Goal: Find specific page/section: Find specific page/section

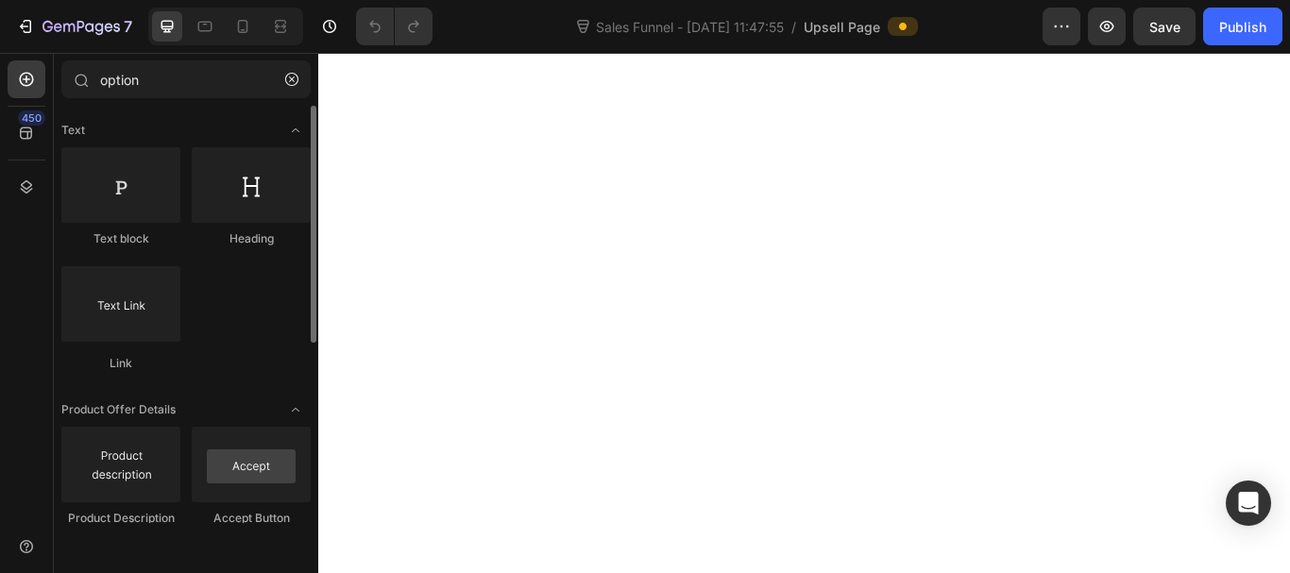
select select
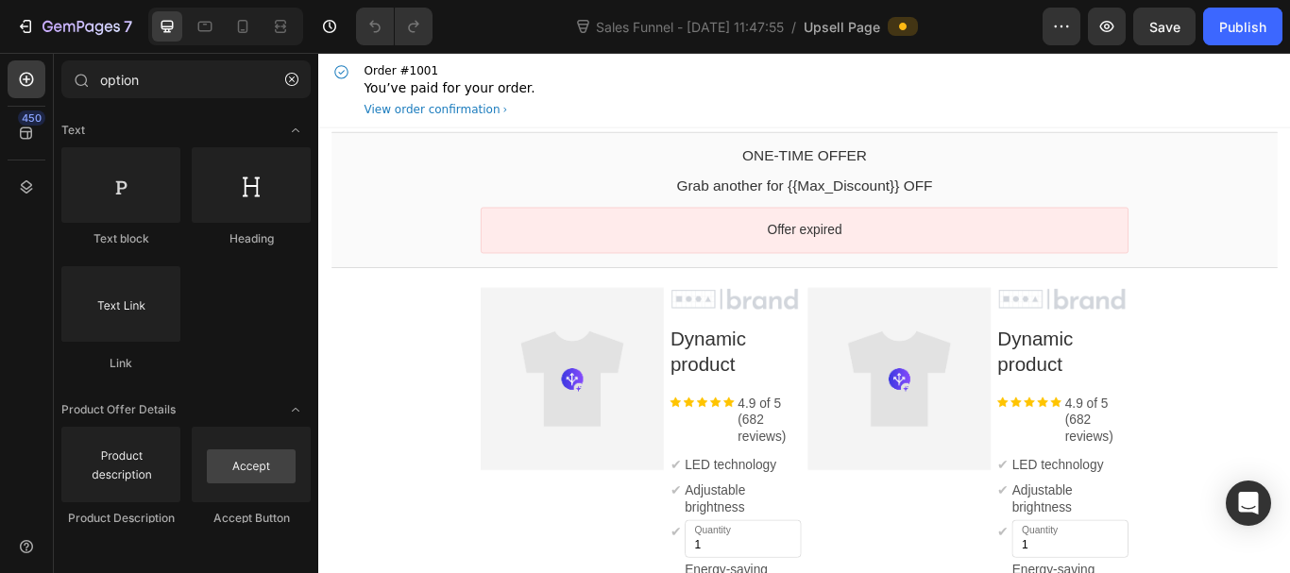
scroll to position [2644, 0]
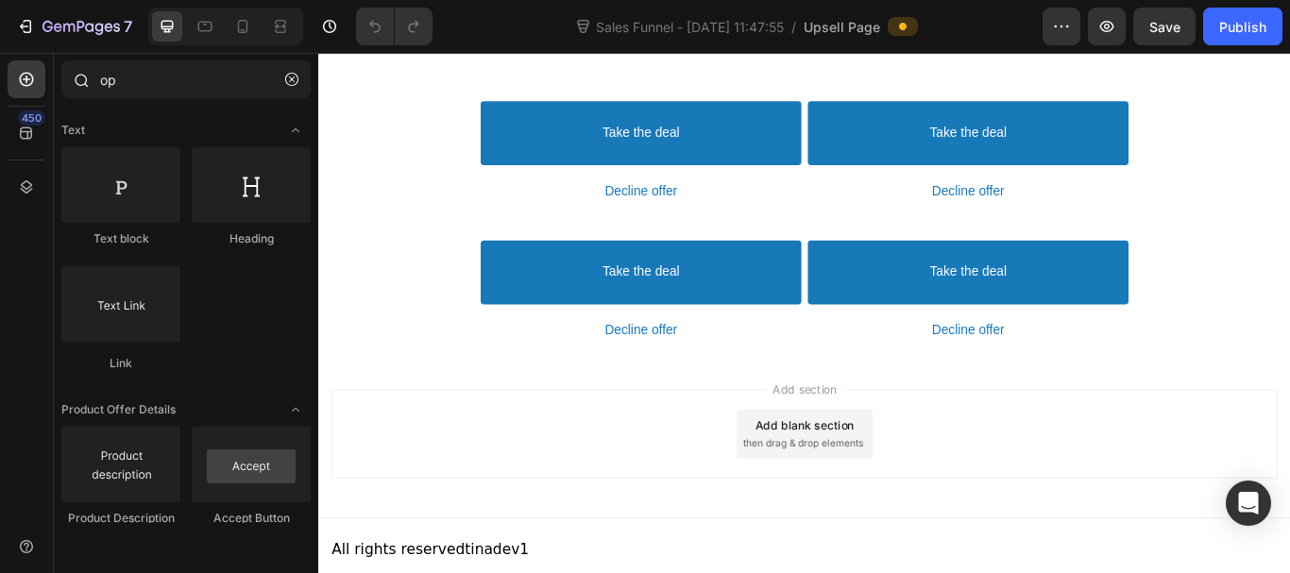
type input "o"
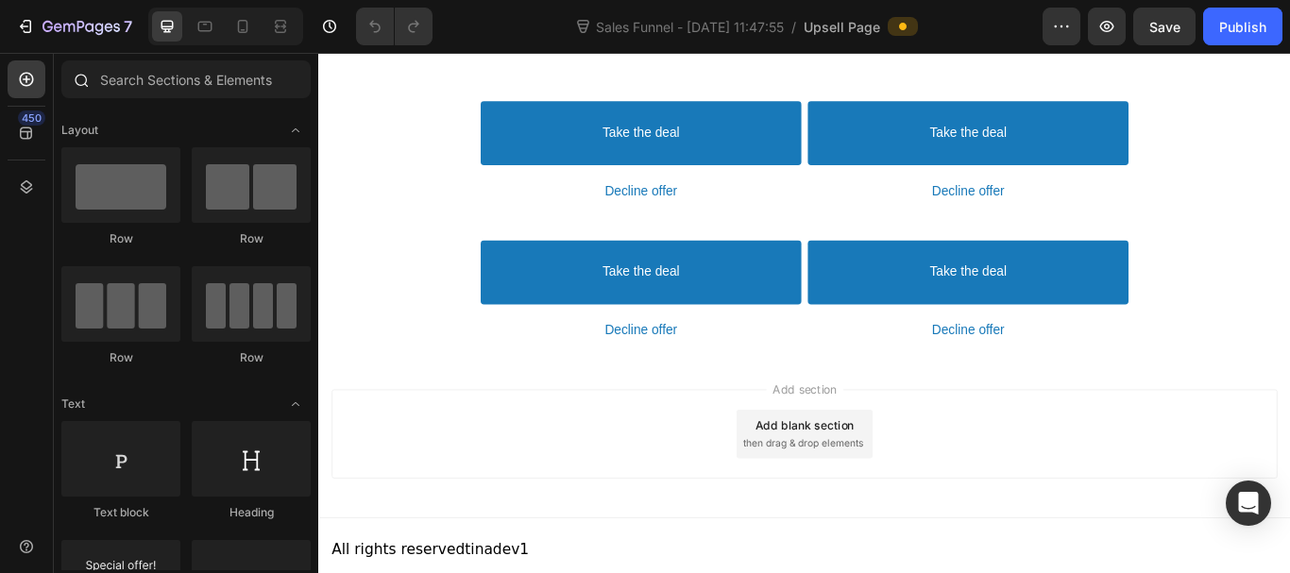
type input "l"
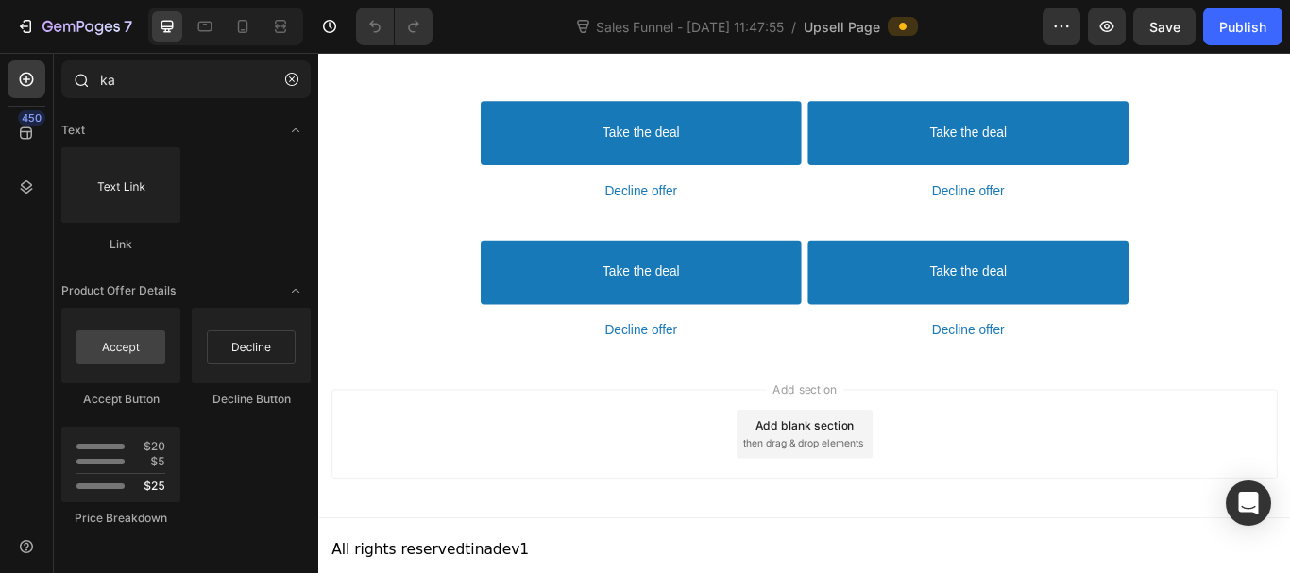
type input "k"
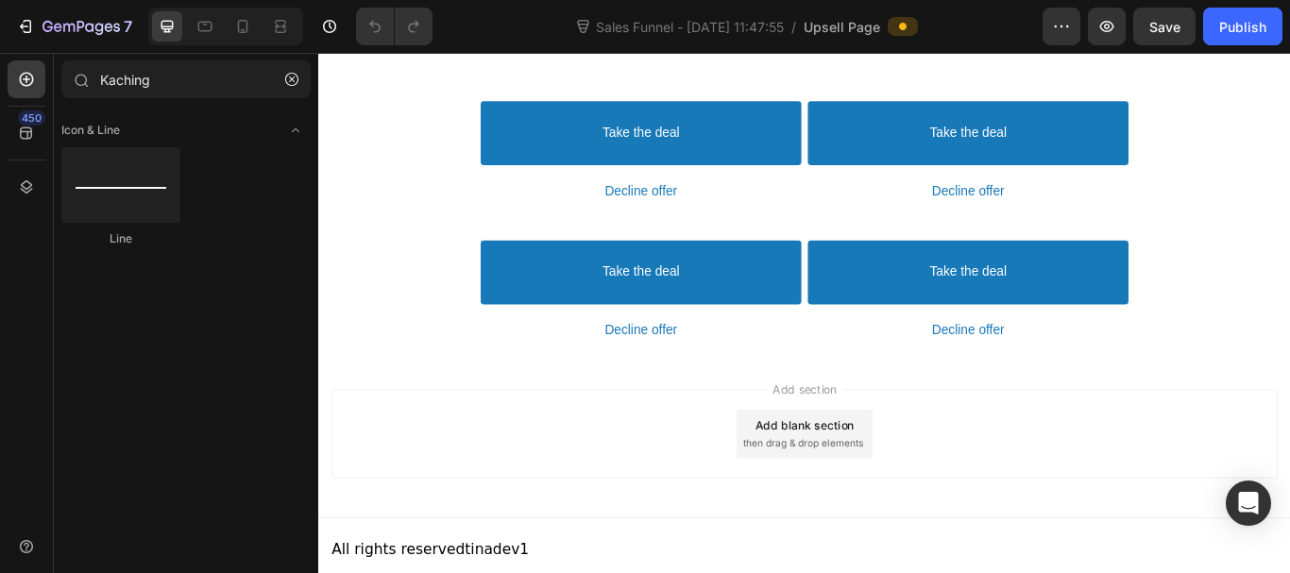
type input "Kaching"
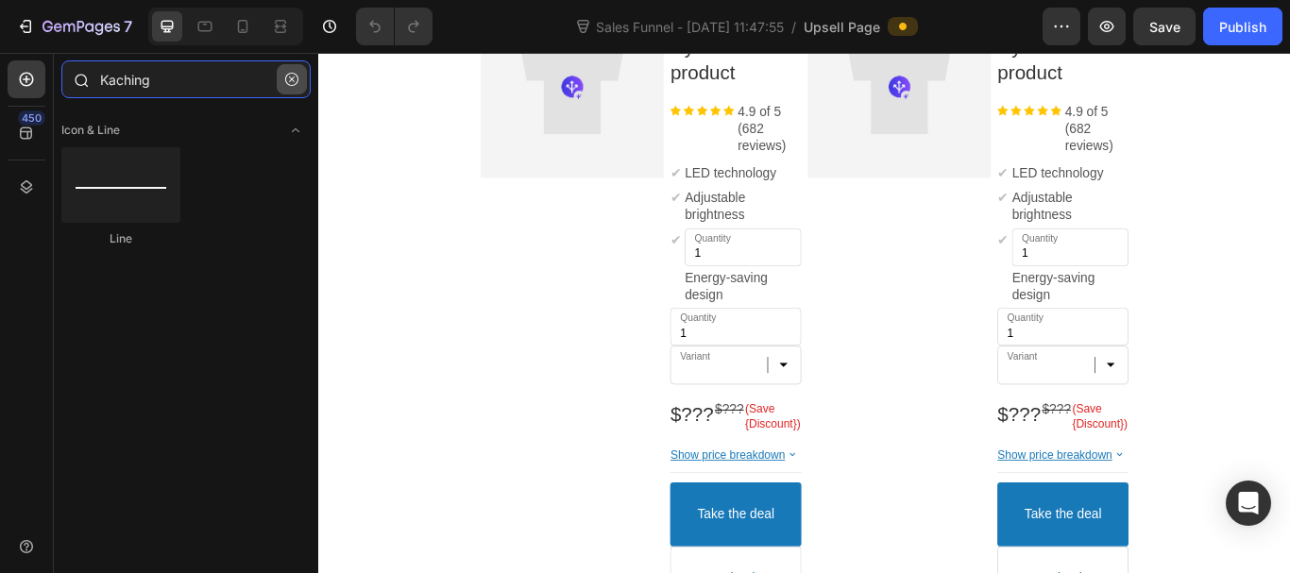
scroll to position [1039, 0]
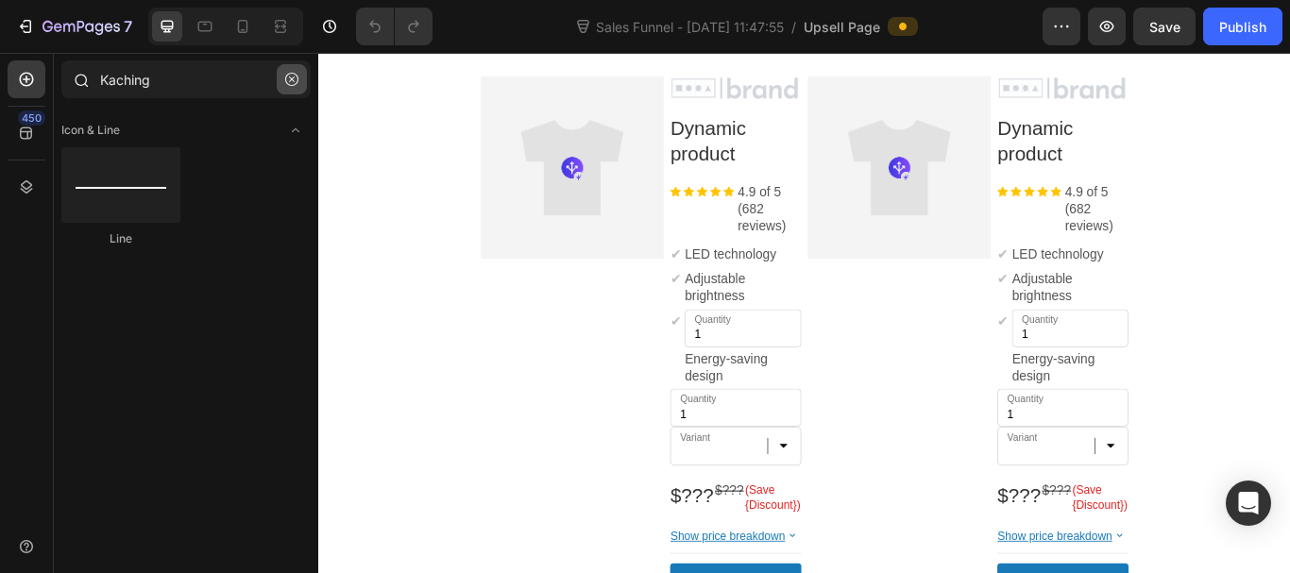
click at [294, 76] on icon "button" at bounding box center [291, 79] width 13 height 13
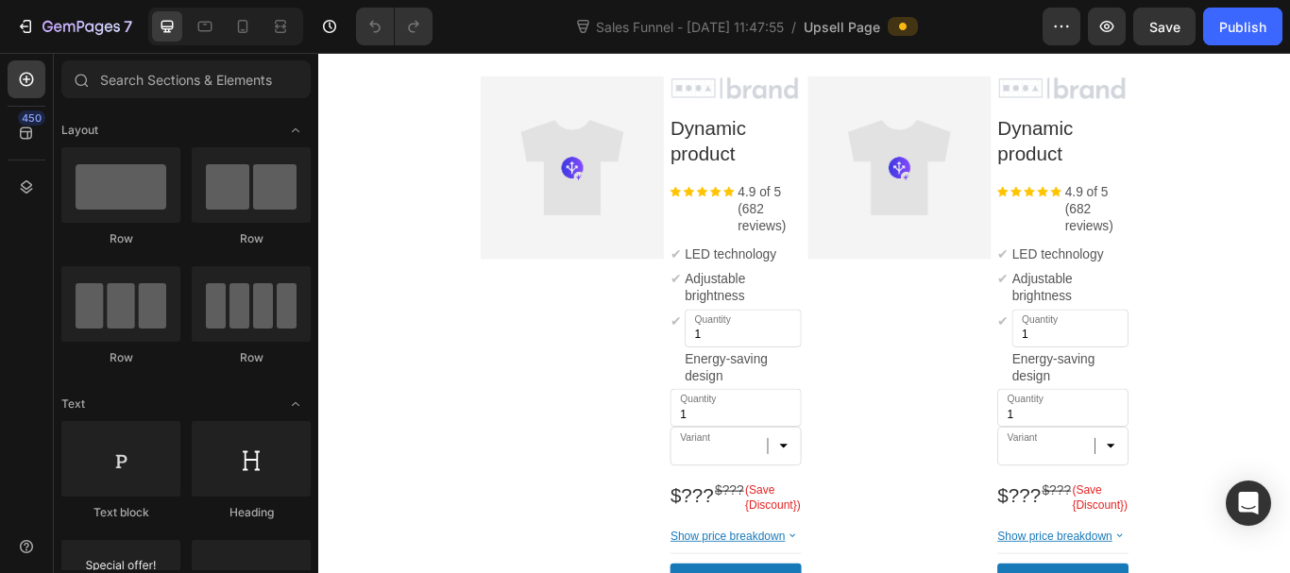
scroll to position [283, 0]
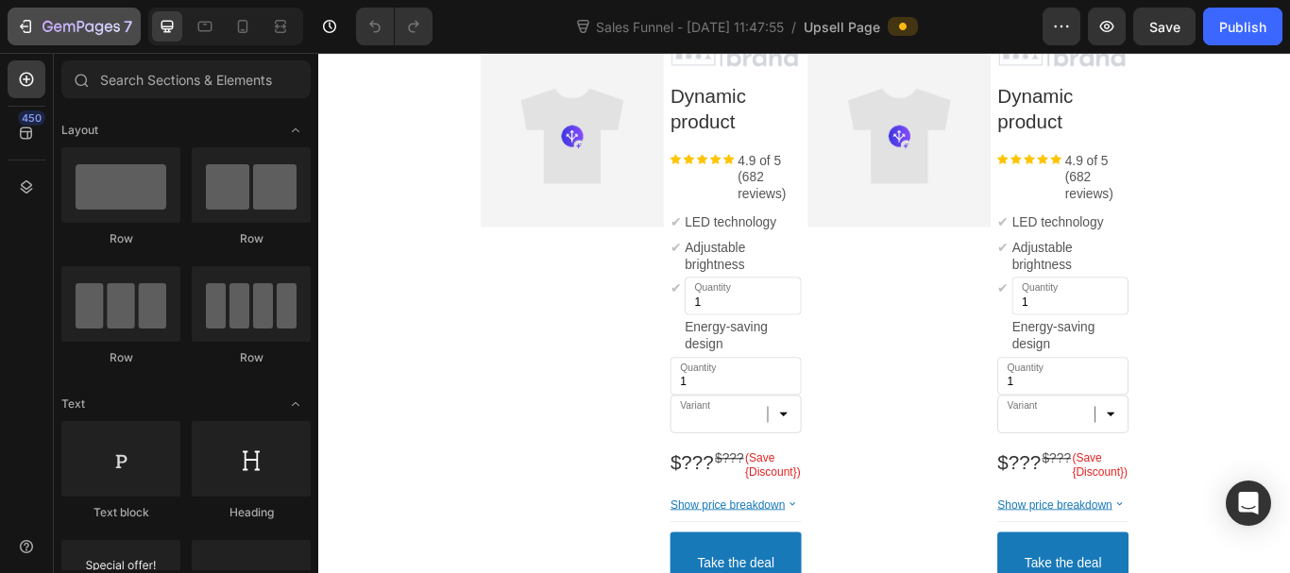
click at [15, 26] on button "7" at bounding box center [74, 27] width 133 height 38
click at [25, 25] on icon "button" at bounding box center [25, 26] width 19 height 19
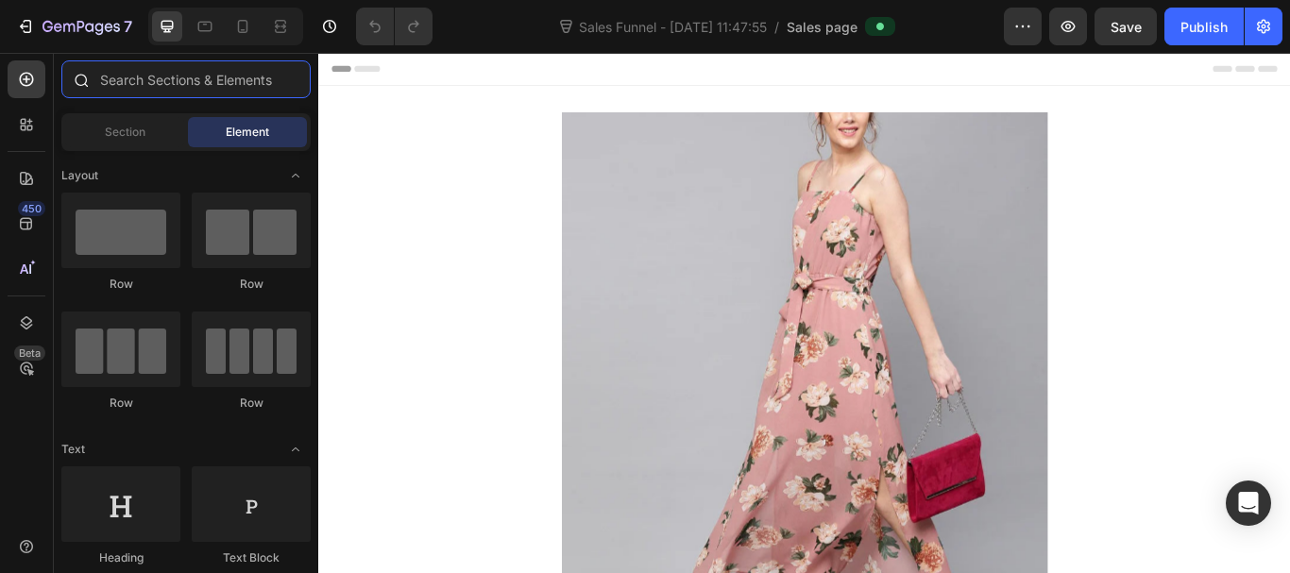
click at [175, 76] on input "text" at bounding box center [185, 79] width 249 height 38
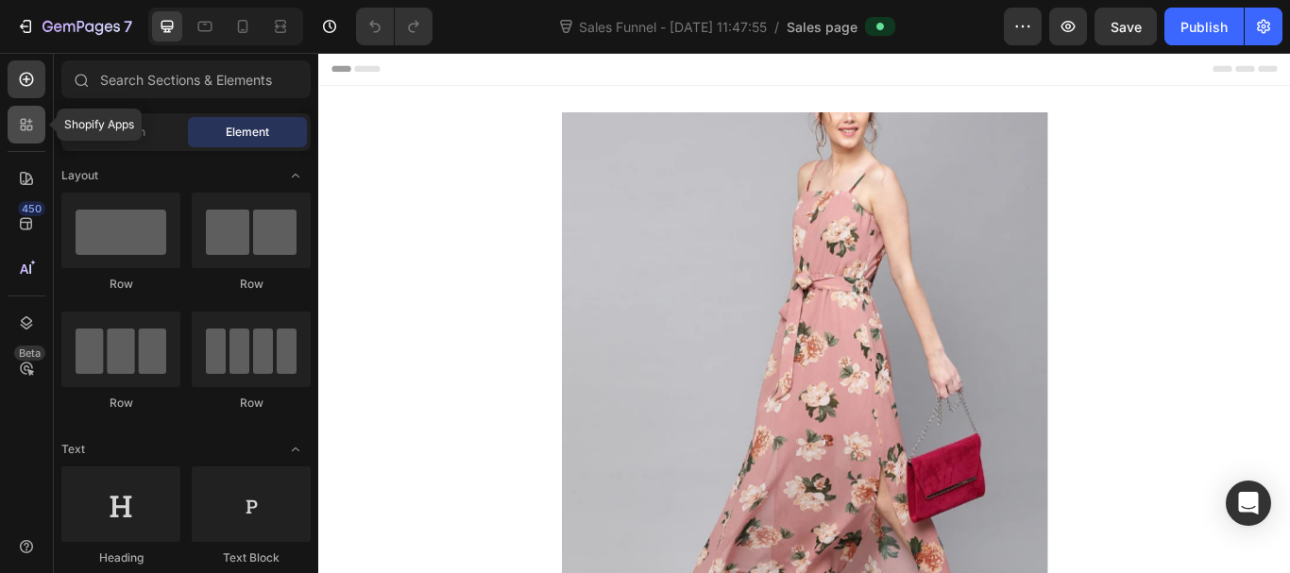
click at [25, 123] on icon at bounding box center [24, 122] width 6 height 6
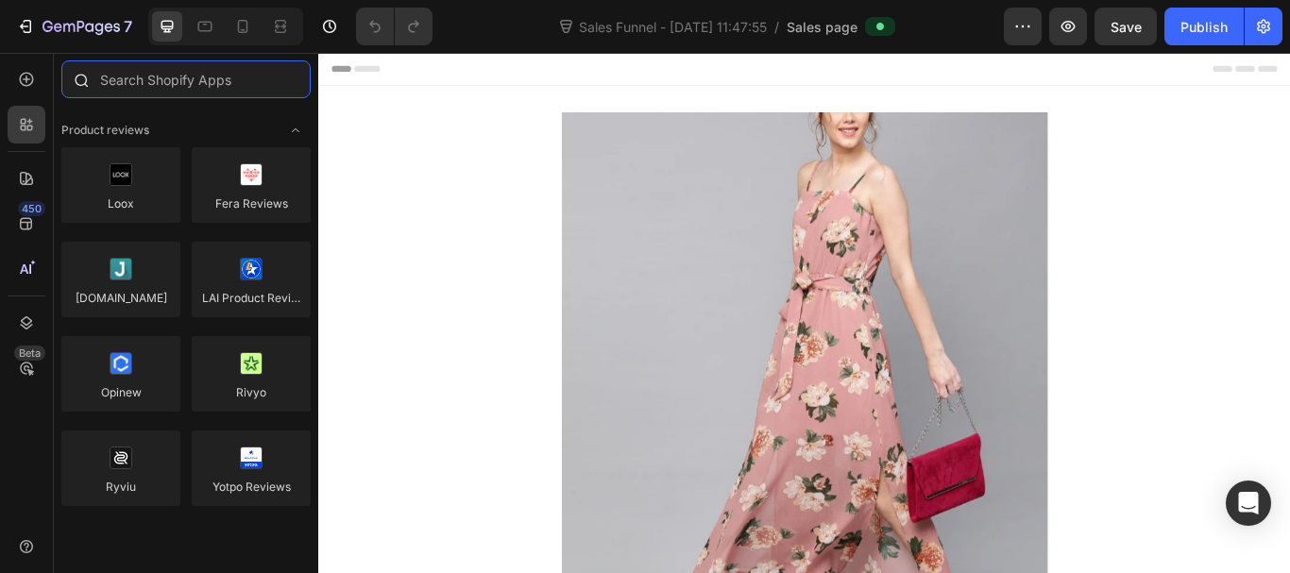
click at [180, 76] on input "text" at bounding box center [185, 79] width 249 height 38
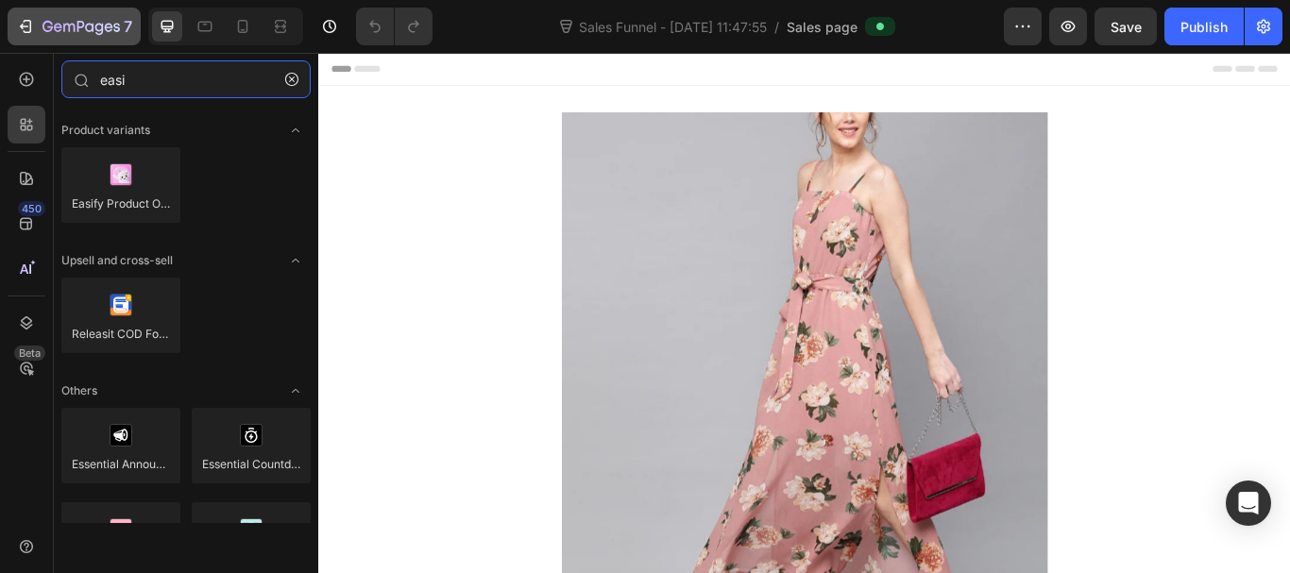
type input "easi"
